Goal: Task Accomplishment & Management: Manage account settings

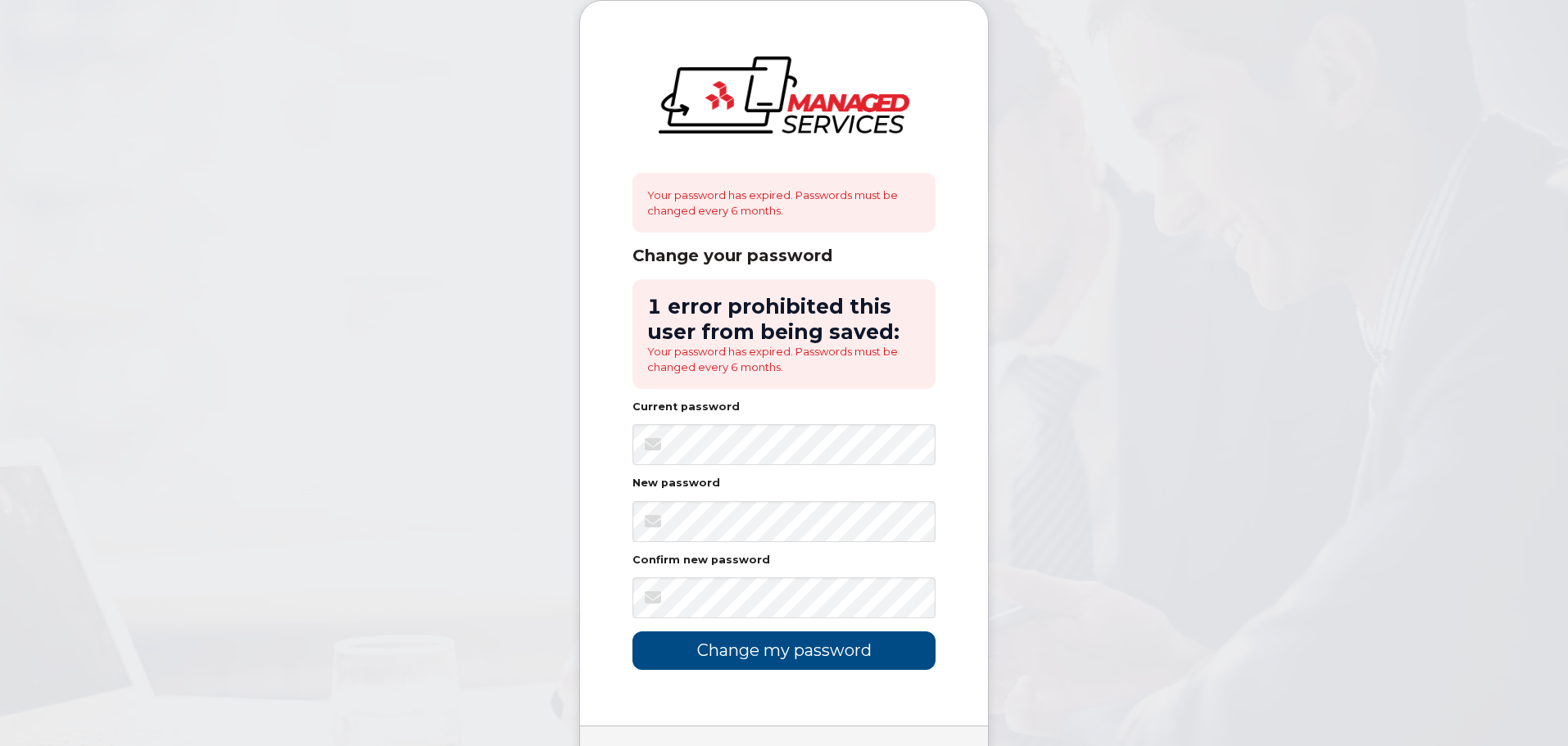
drag, startPoint x: 1059, startPoint y: 410, endPoint x: 1265, endPoint y: 337, distance: 218.6
click at [1266, 337] on keeper-draggable-element at bounding box center [1282, 497] width 254 height 364
click at [912, 523] on keeper-lock "Open Keeper Popup" at bounding box center [914, 522] width 20 height 20
click at [913, 600] on keeper-lock "Open Keeper Popup" at bounding box center [914, 598] width 20 height 20
click at [801, 655] on input "Change my password" at bounding box center [783, 651] width 303 height 39
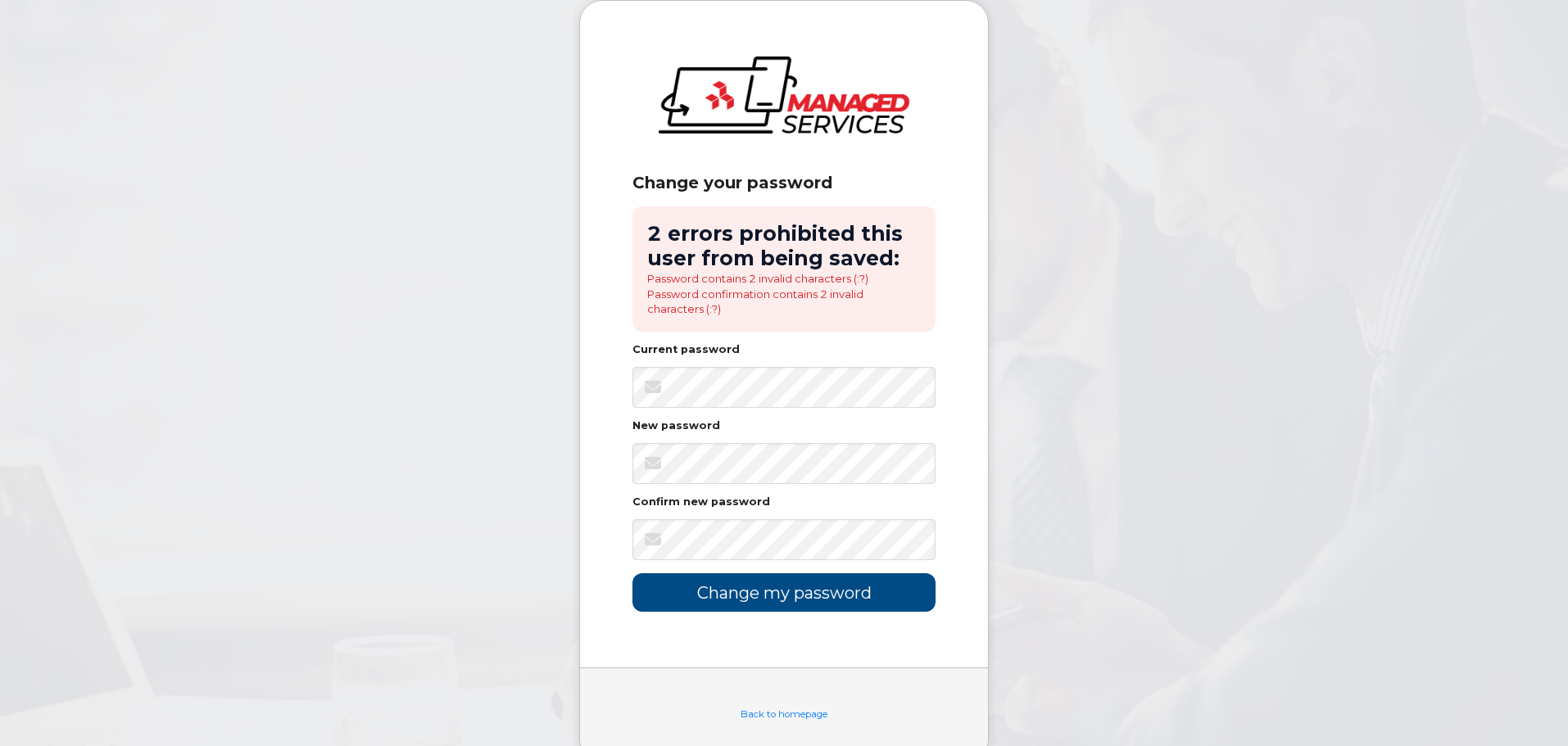
click at [916, 464] on keeper-lock "Open Keeper Popup" at bounding box center [914, 463] width 20 height 20
click at [1022, 538] on body "Change your password 2 errors prohibited this user from being saved: Password c…" at bounding box center [784, 393] width 1568 height 787
click at [776, 589] on input "Change my password" at bounding box center [783, 592] width 303 height 39
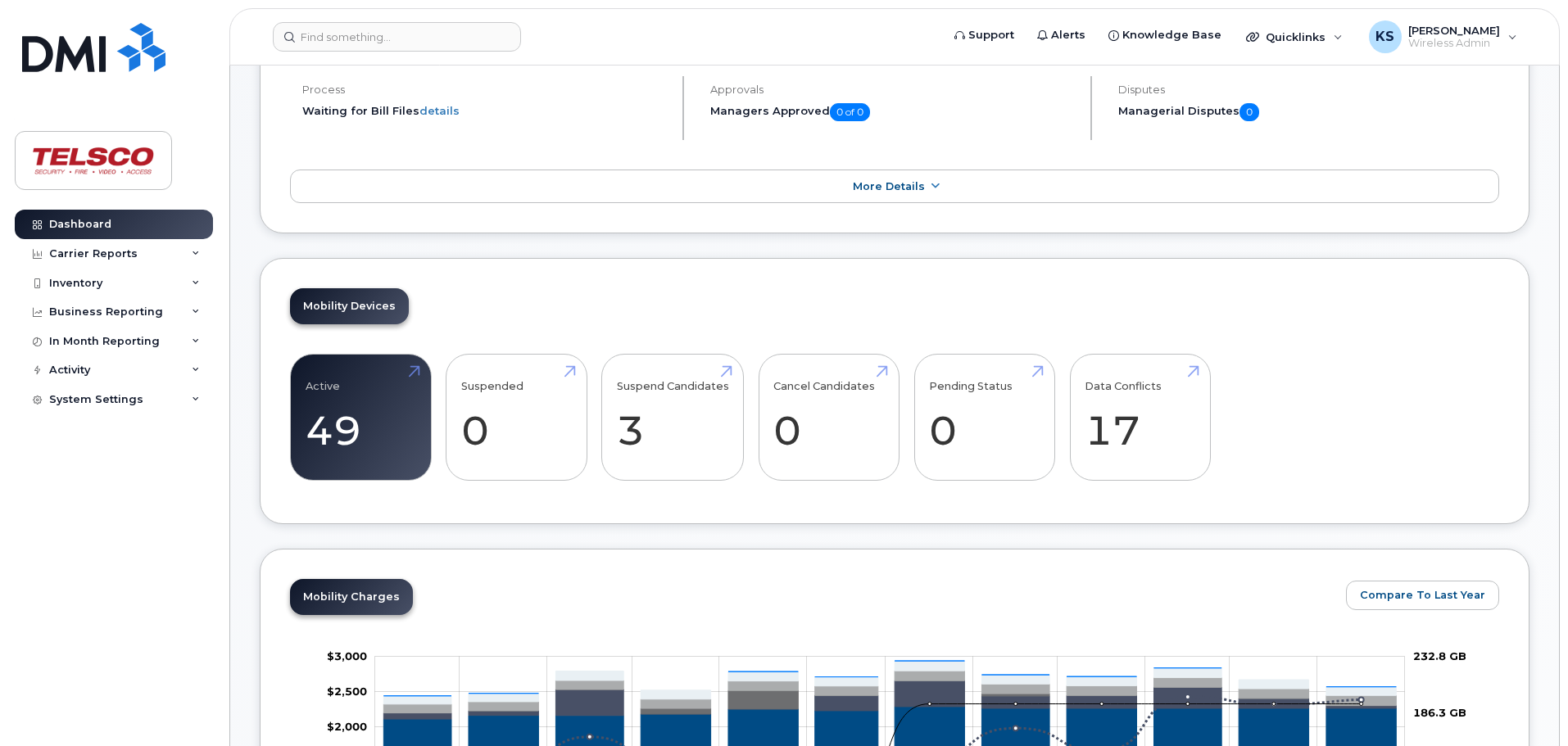
scroll to position [164, 0]
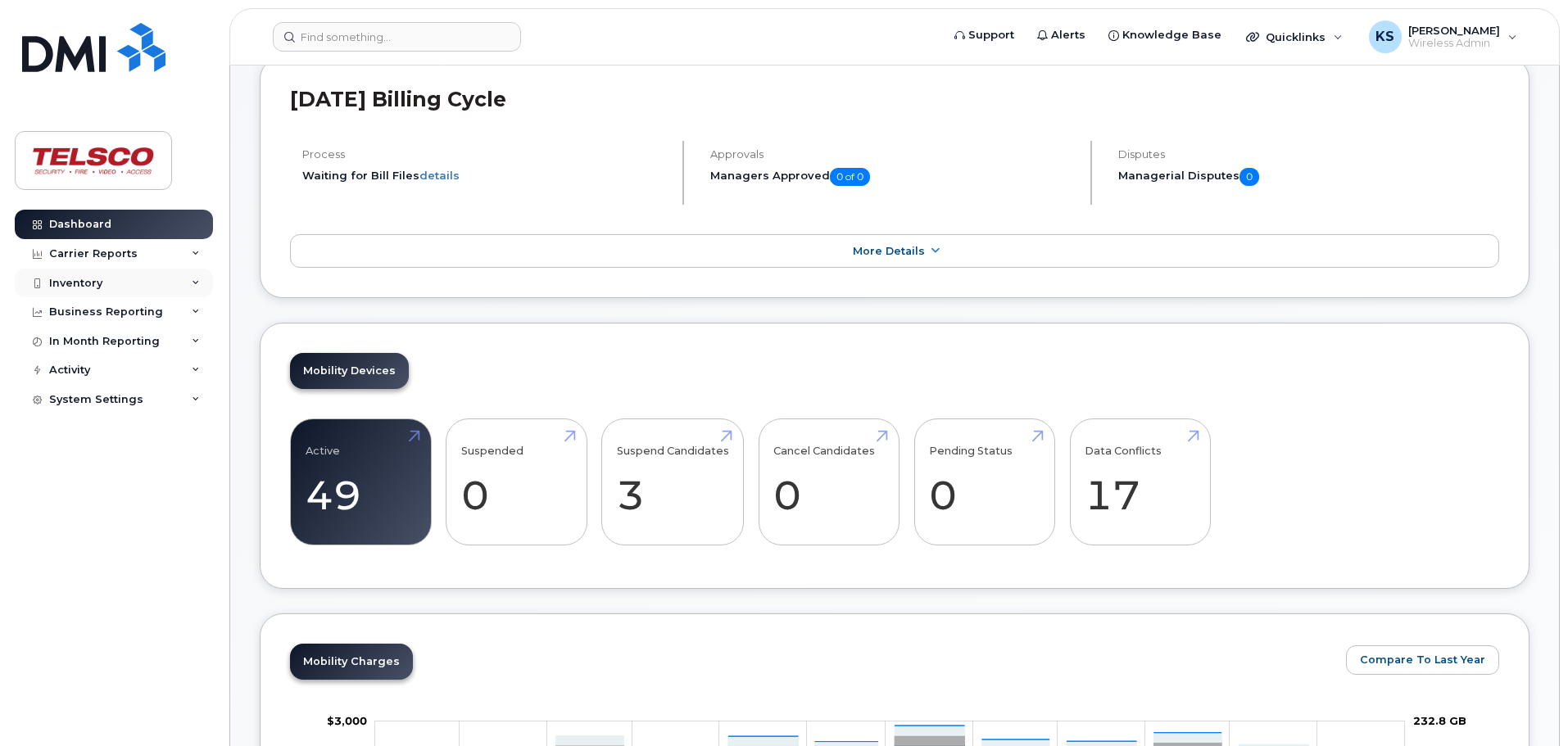
click at [59, 284] on div "Inventory" at bounding box center [75, 284] width 53 height 13
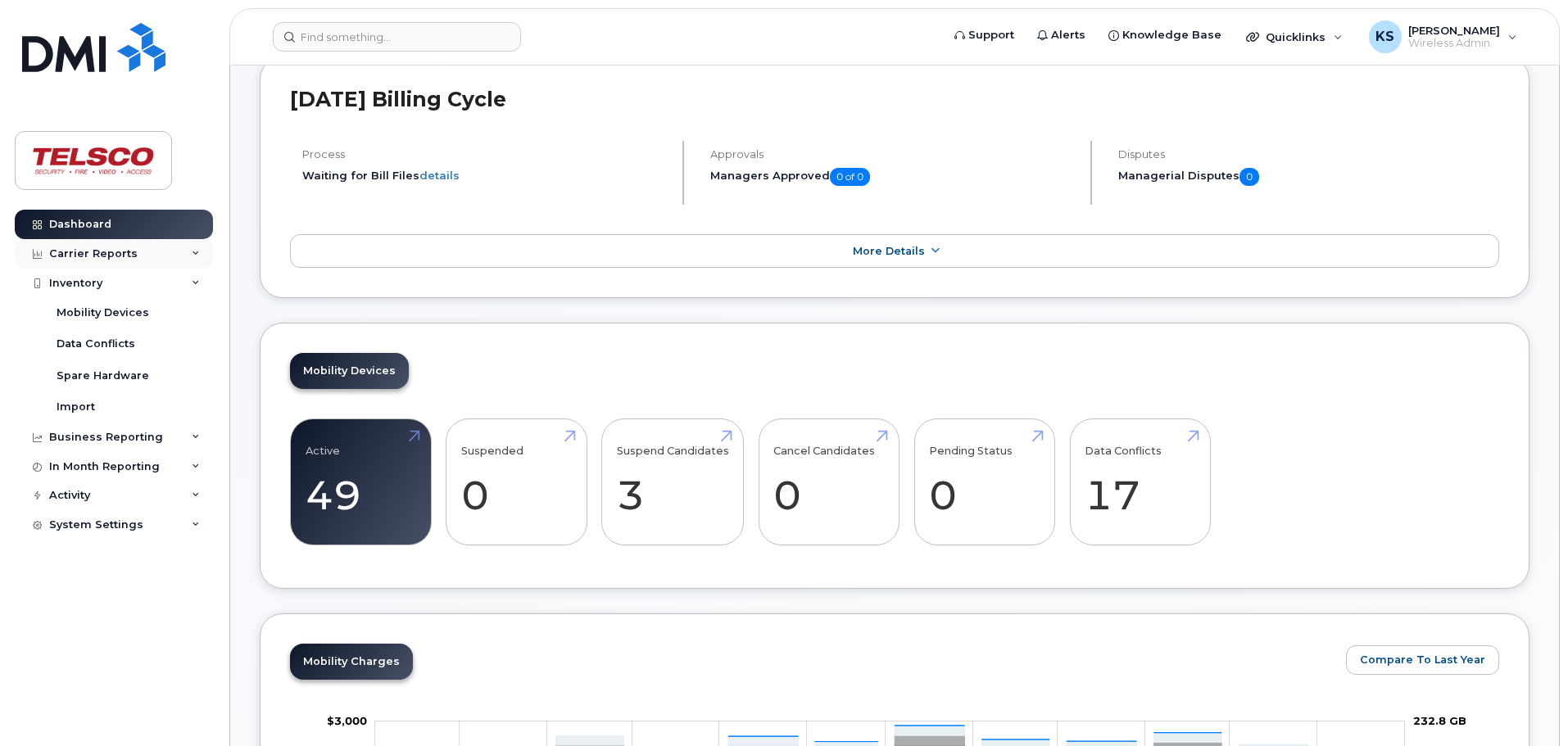
click at [196, 256] on icon at bounding box center [195, 254] width 8 height 8
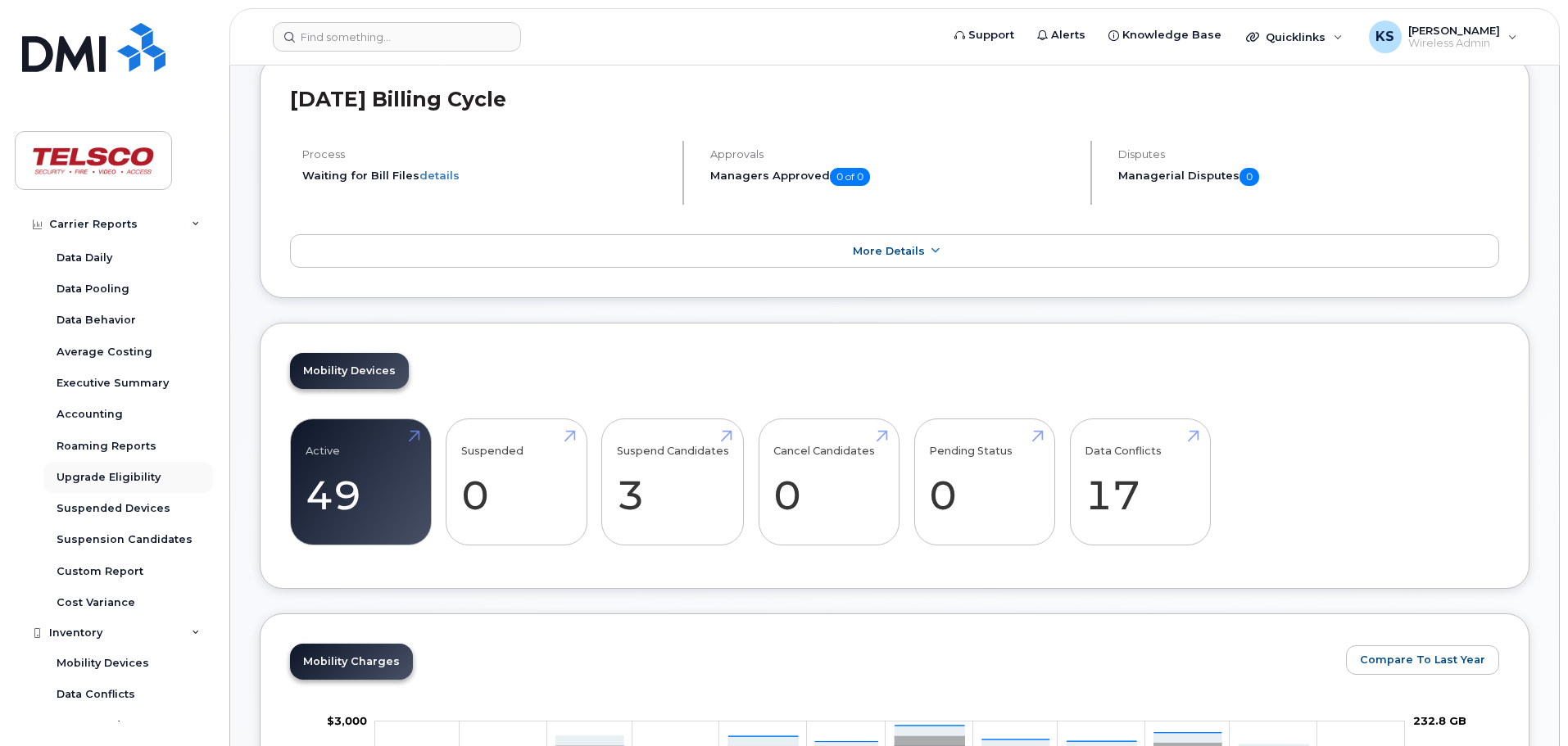
scroll to position [82, 0]
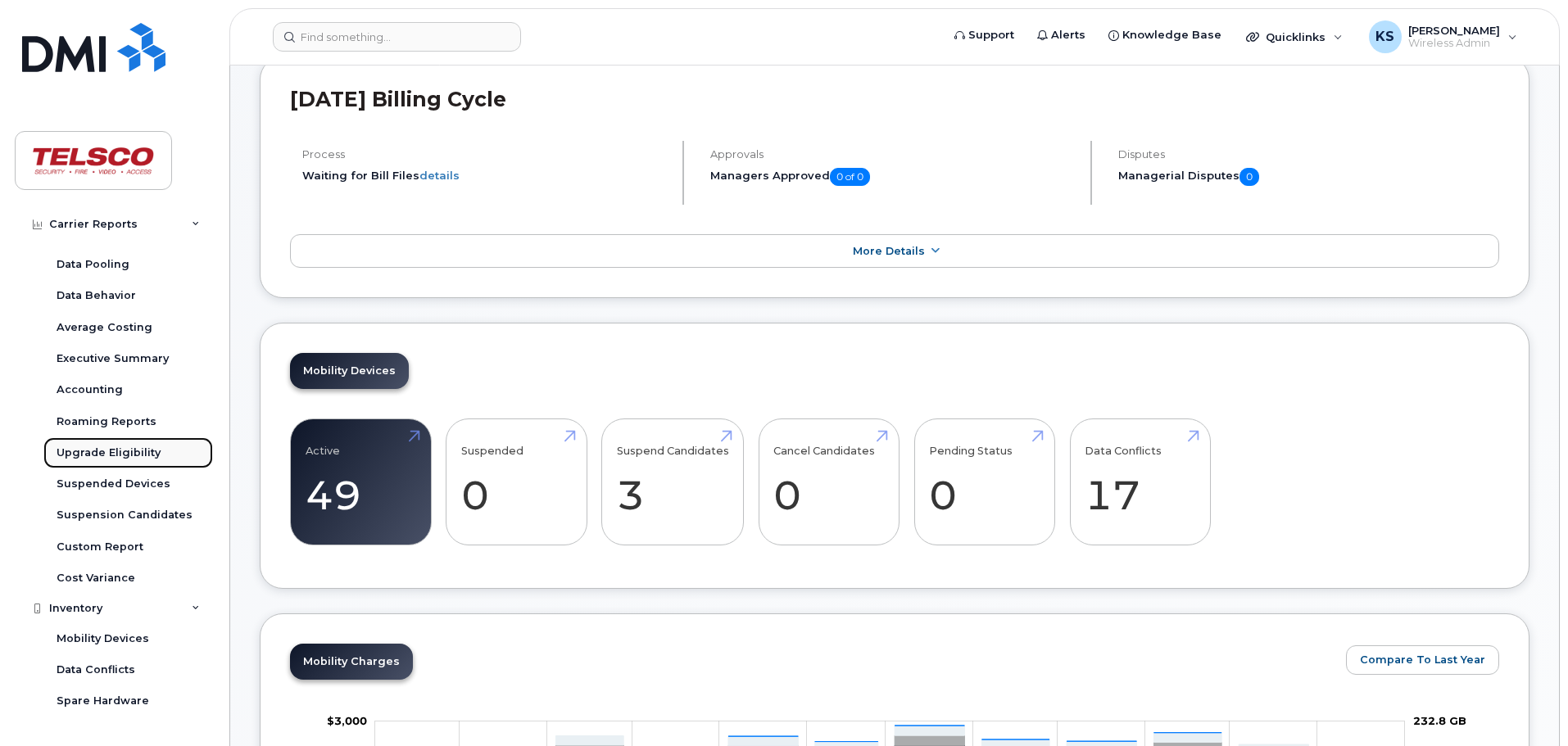
click at [98, 447] on div "Upgrade Eligibility" at bounding box center [108, 453] width 104 height 15
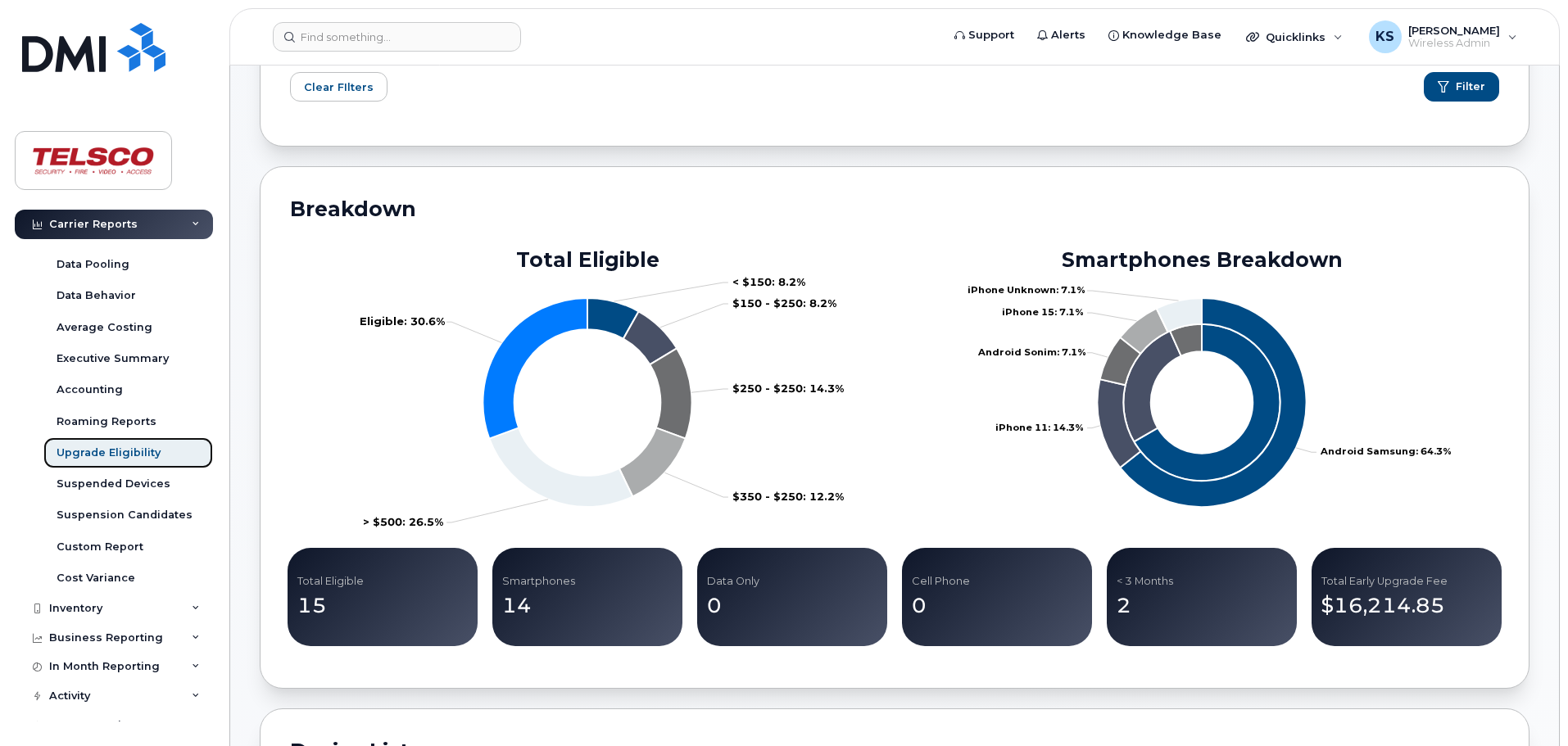
scroll to position [246, 0]
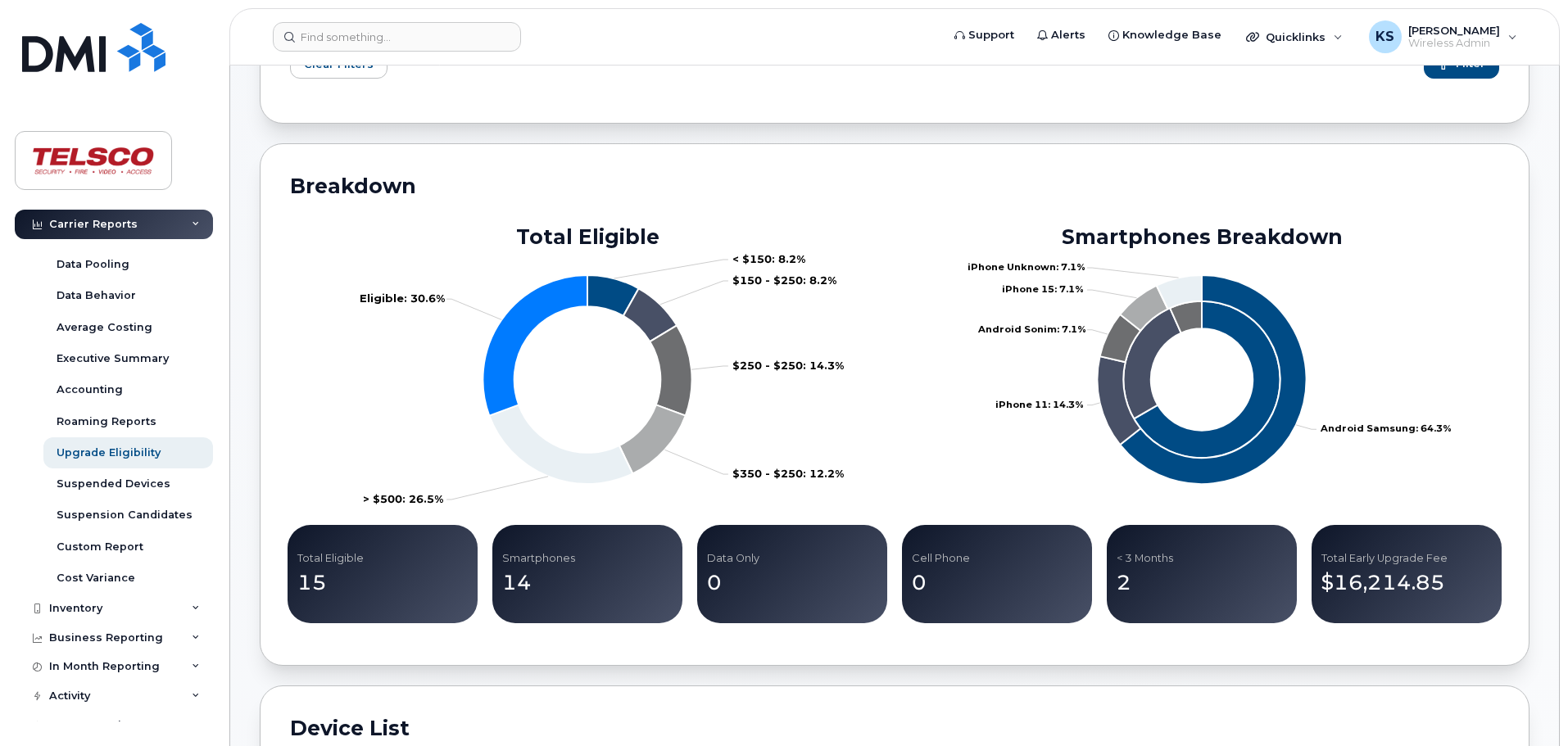
click at [329, 575] on p "15" at bounding box center [382, 583] width 171 height 29
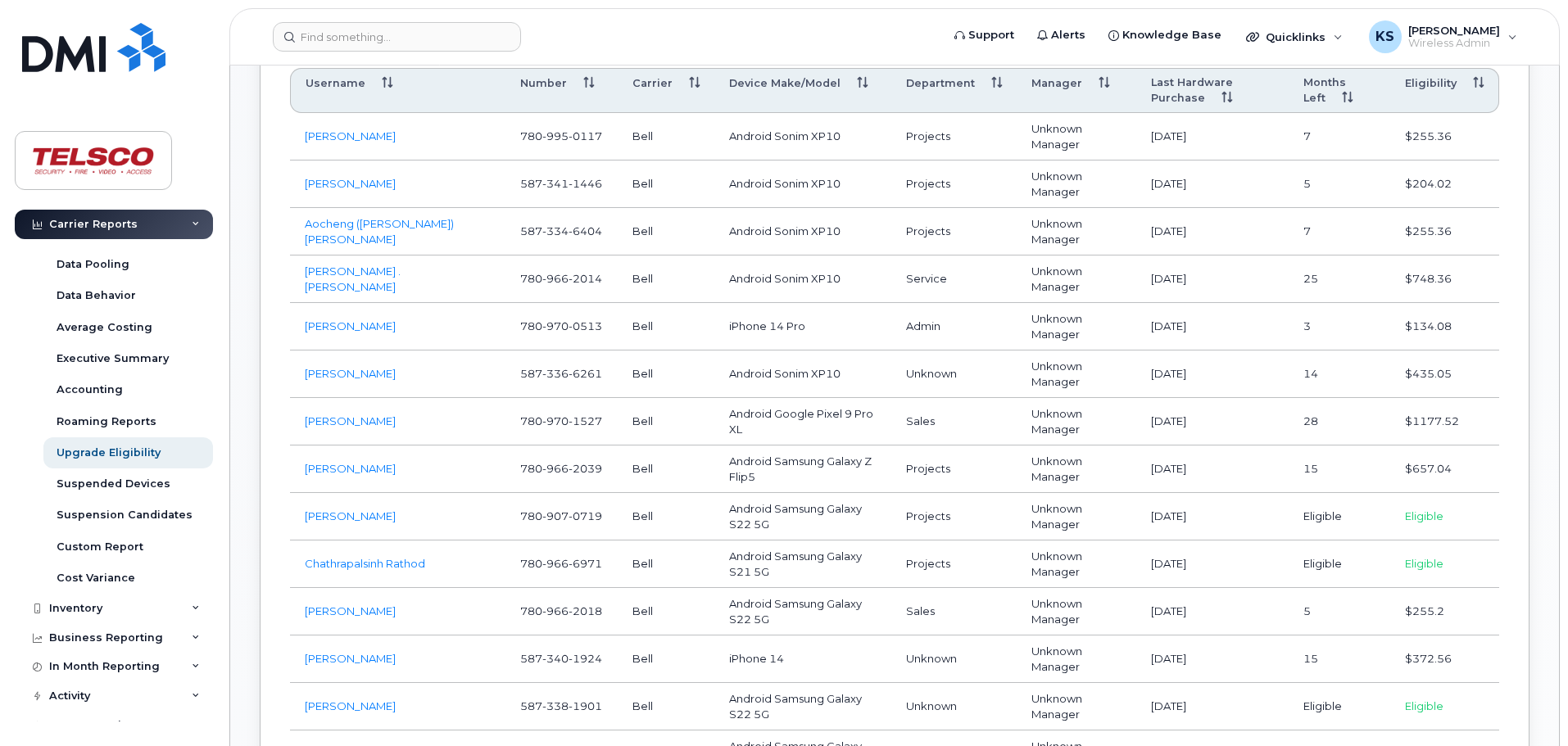
scroll to position [983, 0]
drag, startPoint x: 609, startPoint y: 512, endPoint x: 525, endPoint y: 512, distance: 84.0
click at [525, 512] on td "780 907 0719" at bounding box center [561, 515] width 112 height 47
copy span "780 907 0719"
